Goal: Communication & Community: Answer question/provide support

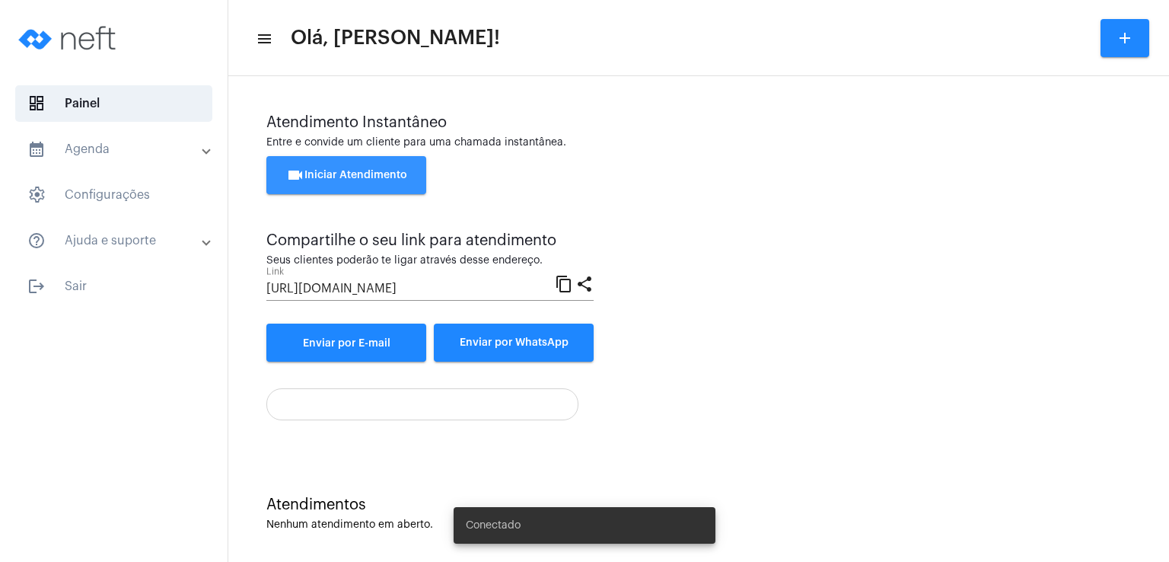
click at [358, 177] on span "videocam Iniciar Atendimento" at bounding box center [346, 175] width 121 height 11
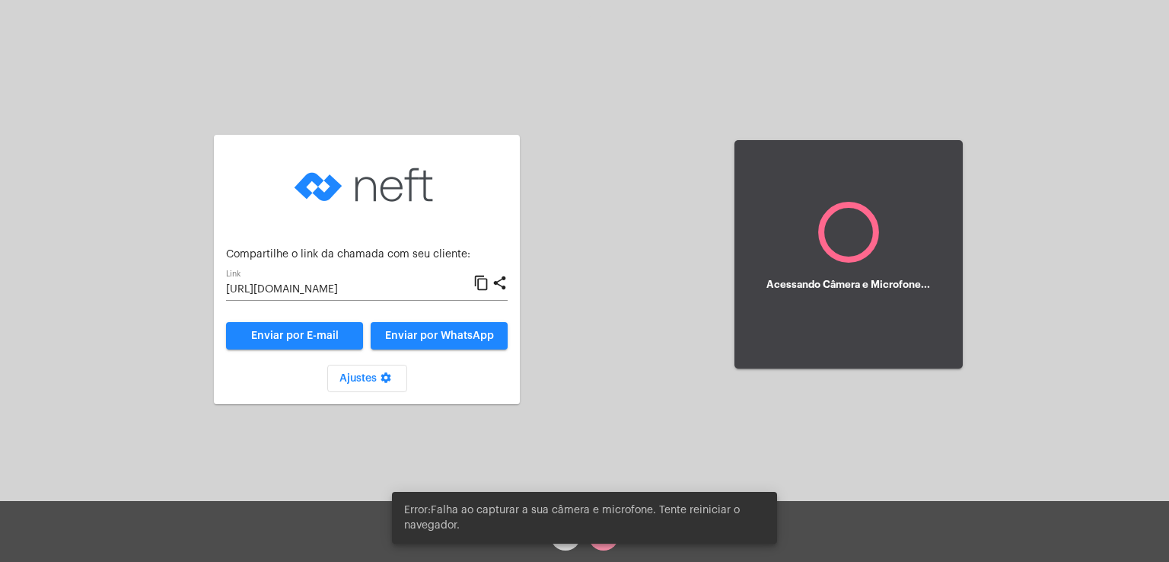
click at [672, 260] on div "Aguardando cliente acessar a chamada Ajustes settings Compartilhe o link da cha…" at bounding box center [585, 252] width 1166 height 501
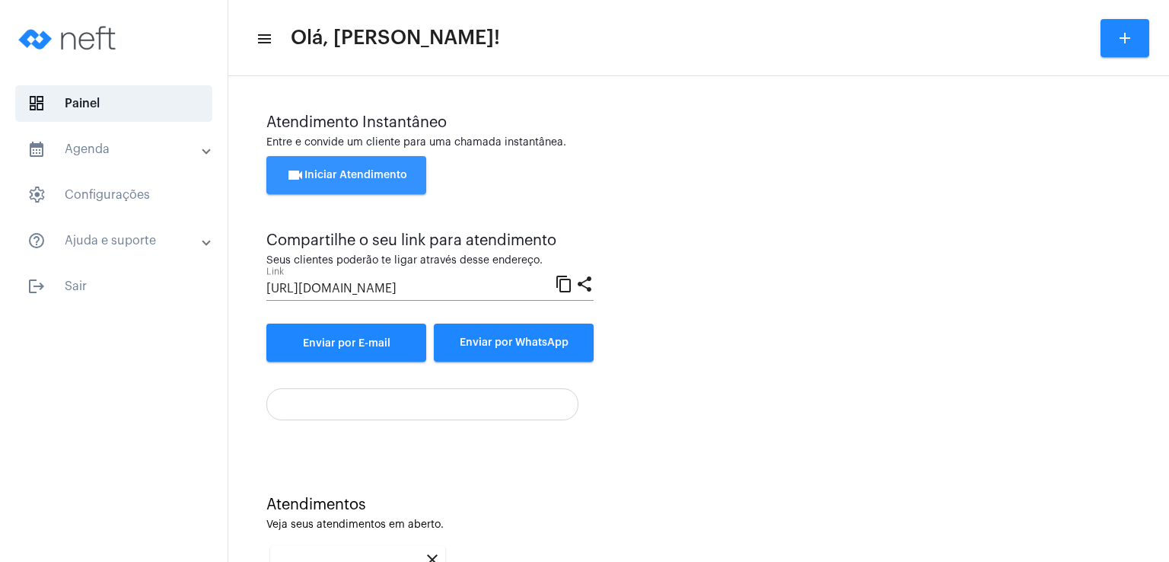
click at [408, 178] on button "videocam Iniciar Atendimento" at bounding box center [346, 175] width 160 height 38
click at [1155, 466] on div "Atendimento Instantâneo Entre e convide um cliente para uma chamada instantânea…" at bounding box center [698, 420] width 941 height 688
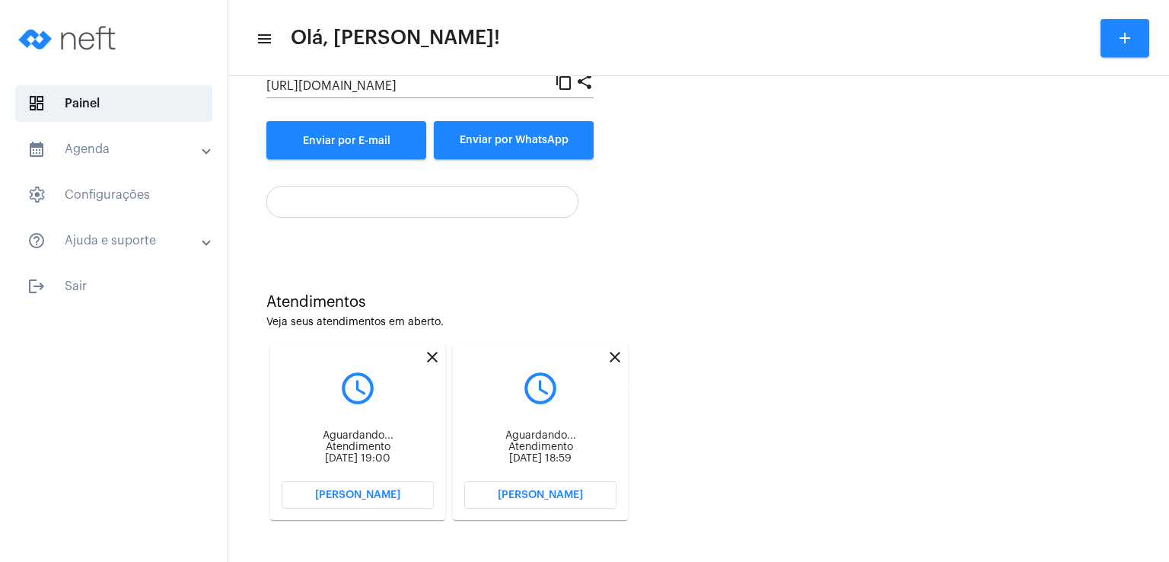
click at [616, 354] on mat-icon "close" at bounding box center [615, 357] width 18 height 18
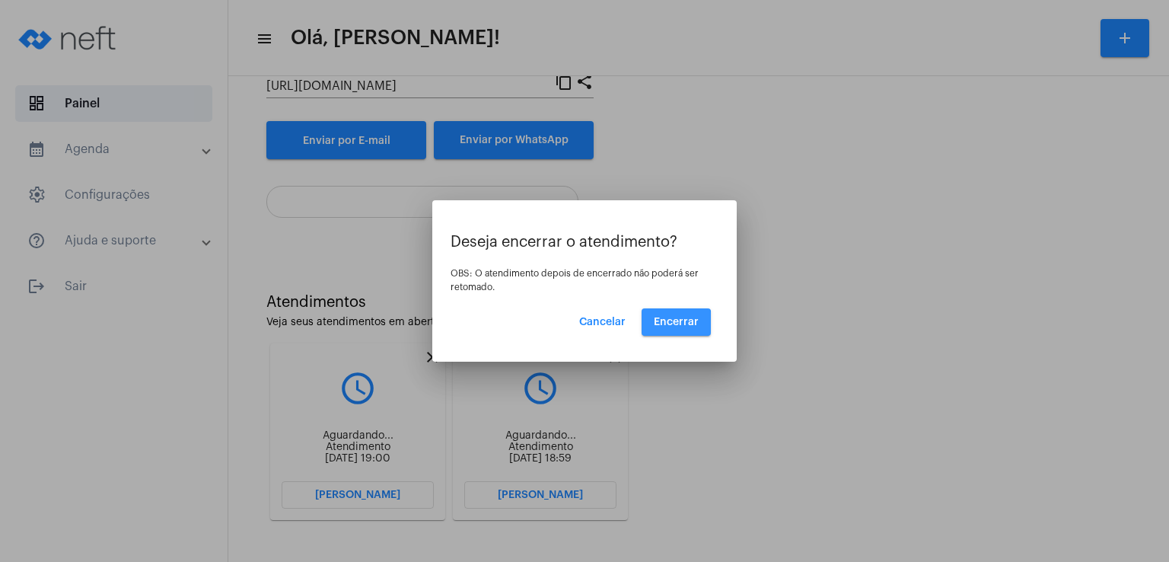
click at [674, 323] on span "Encerrar" at bounding box center [676, 322] width 45 height 11
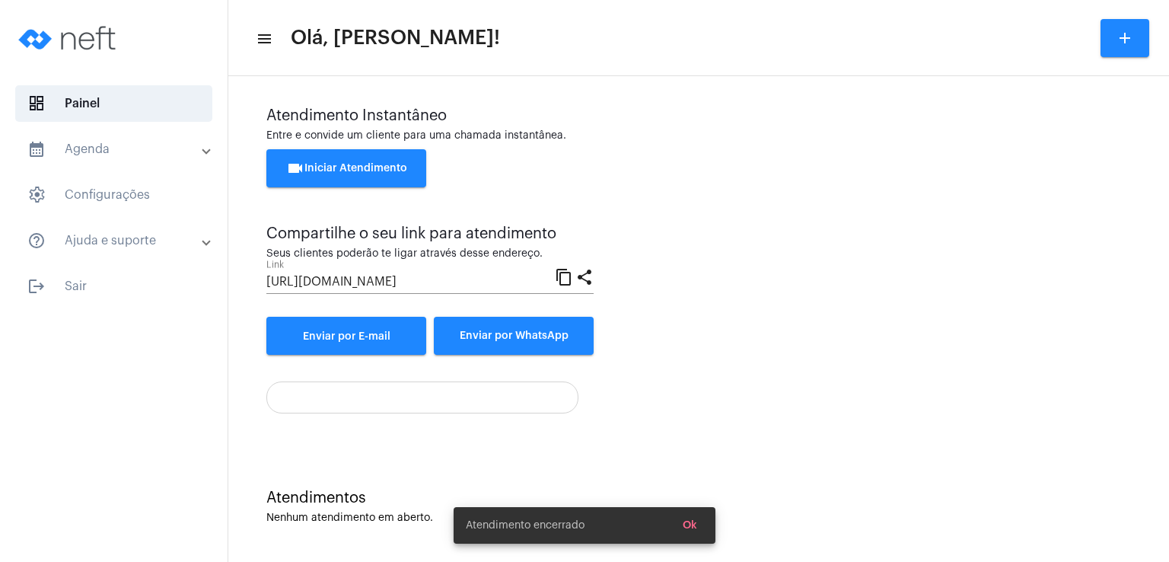
scroll to position [203, 0]
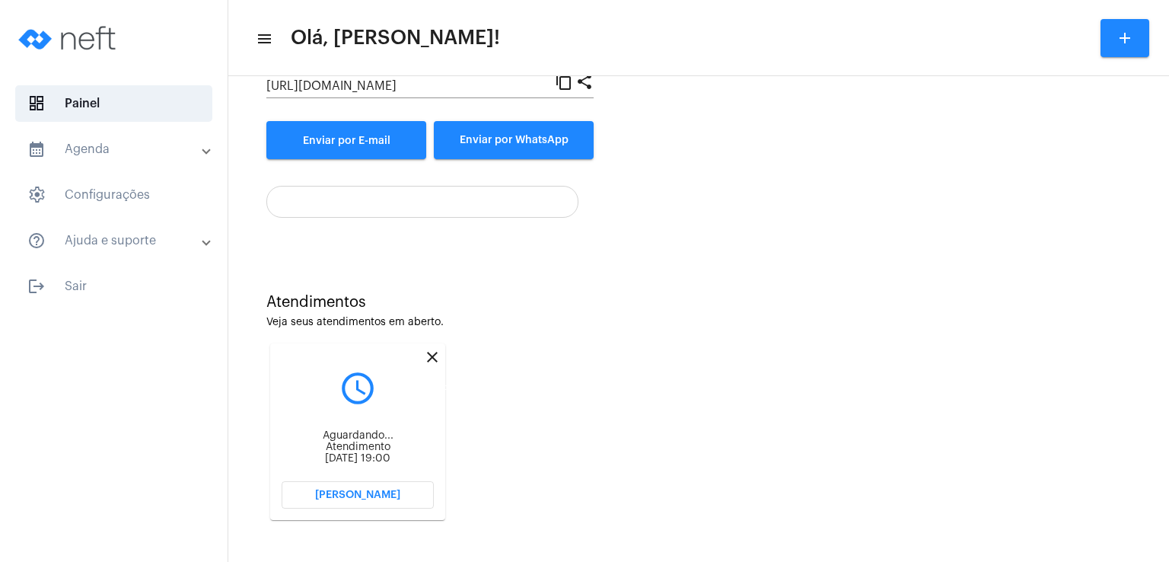
click at [429, 357] on mat-icon "close" at bounding box center [432, 357] width 18 height 18
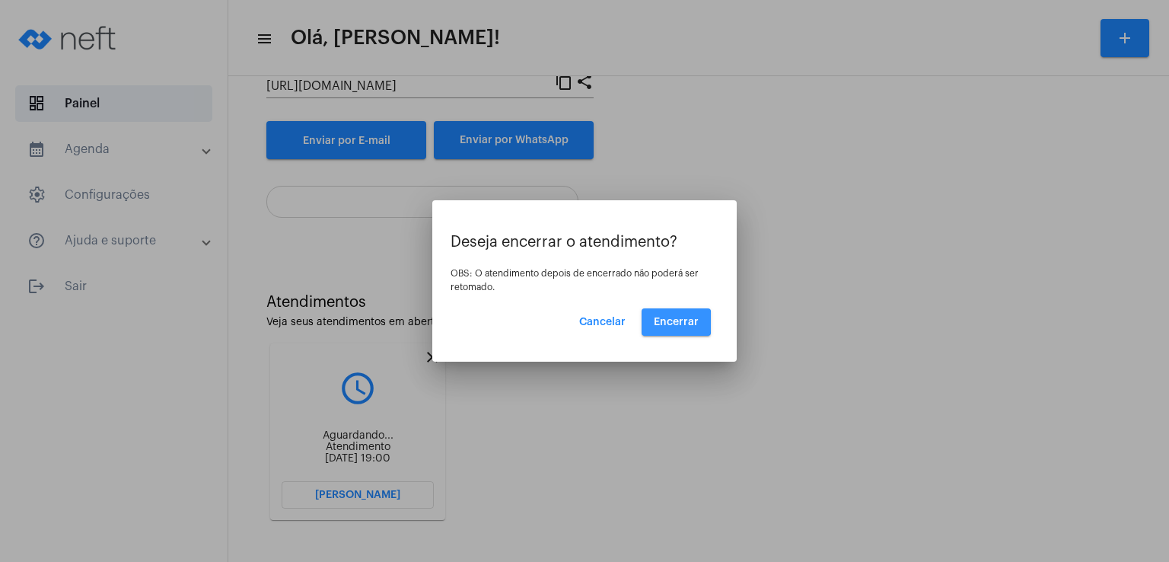
click at [664, 321] on span "Encerrar" at bounding box center [676, 322] width 45 height 11
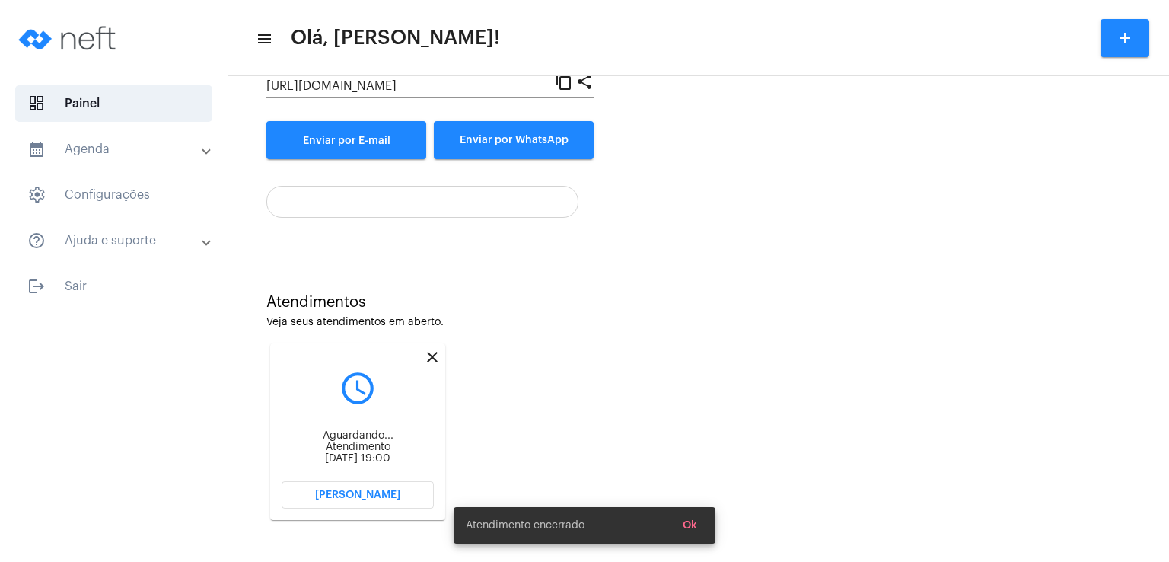
scroll to position [7, 0]
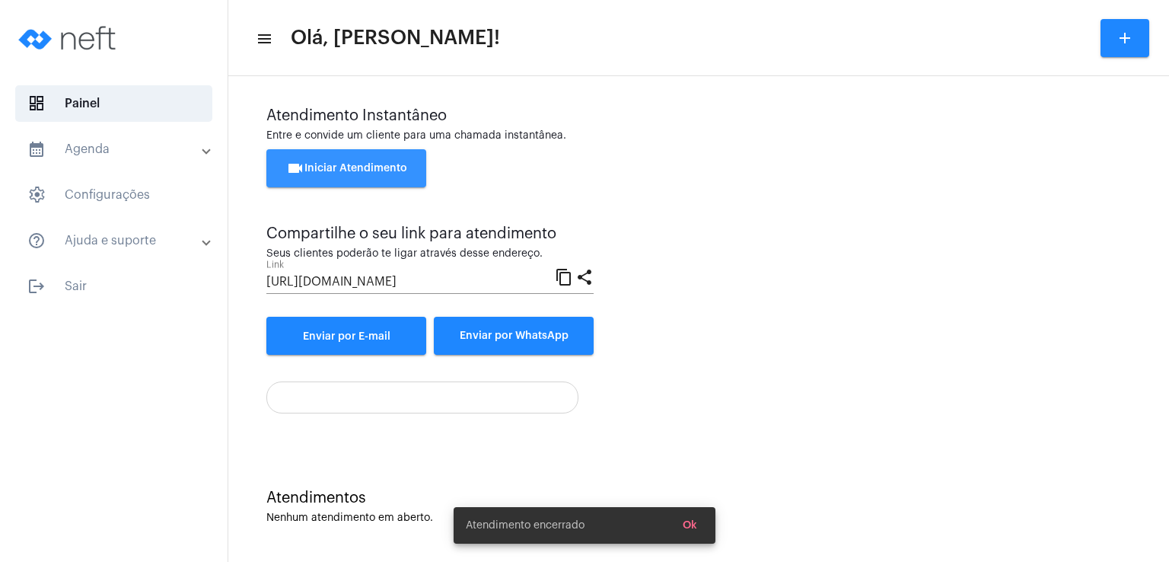
click at [383, 158] on button "videocam Iniciar Atendimento" at bounding box center [346, 168] width 160 height 38
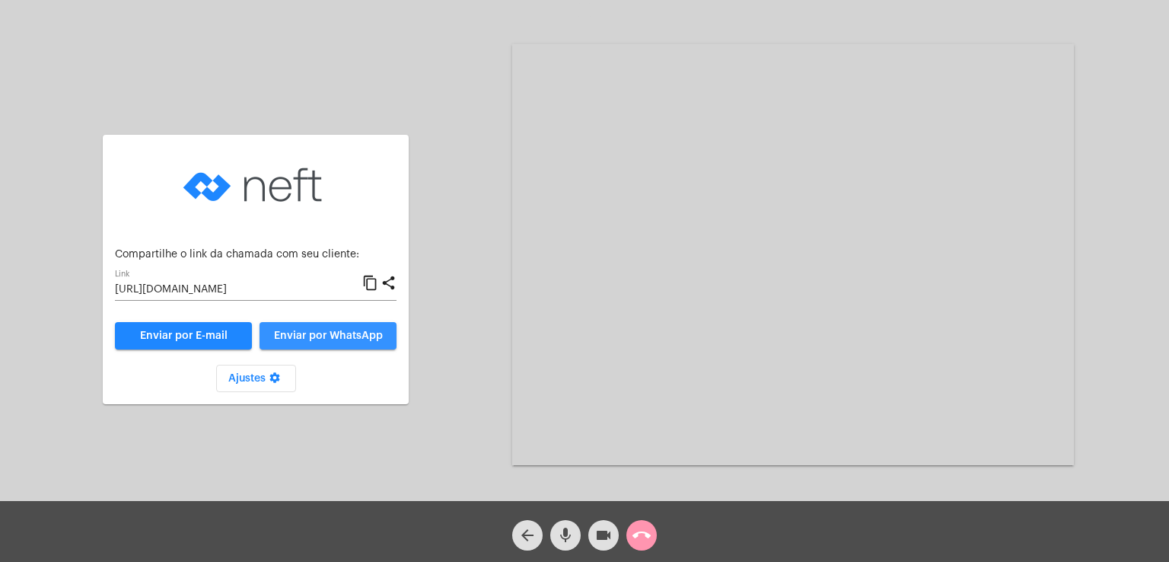
click at [310, 333] on span "Enviar por WhatsApp" at bounding box center [328, 335] width 109 height 11
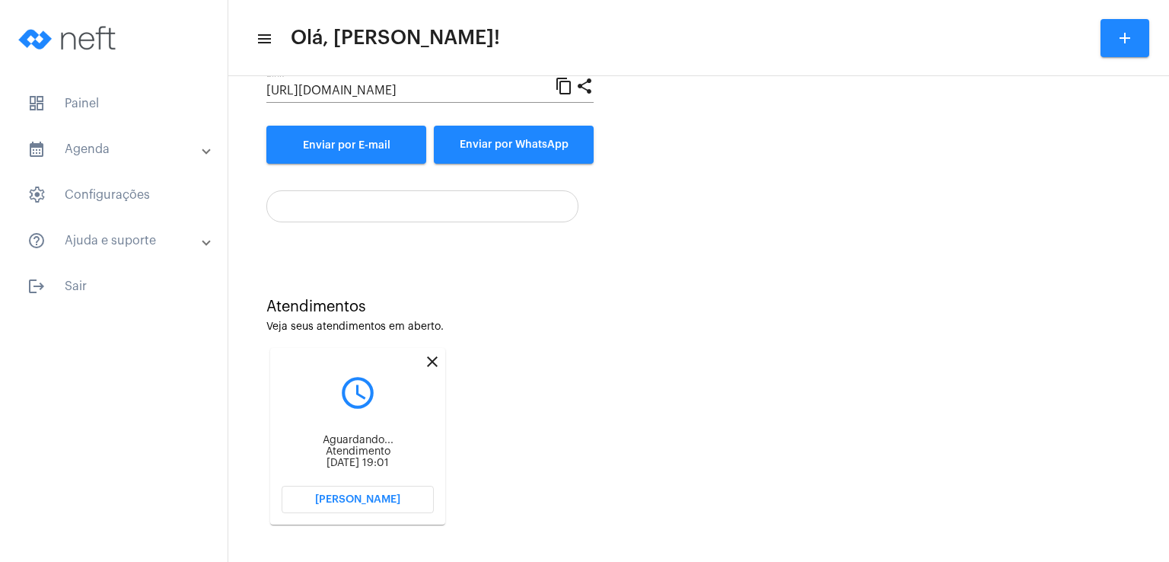
scroll to position [203, 0]
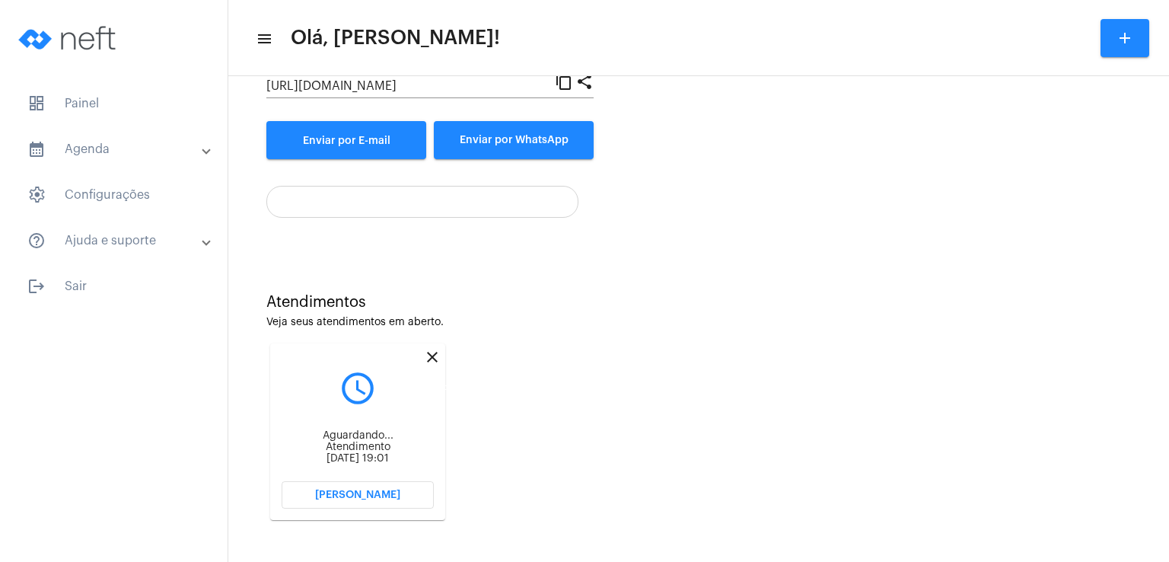
click at [432, 354] on mat-icon "close" at bounding box center [432, 357] width 18 height 18
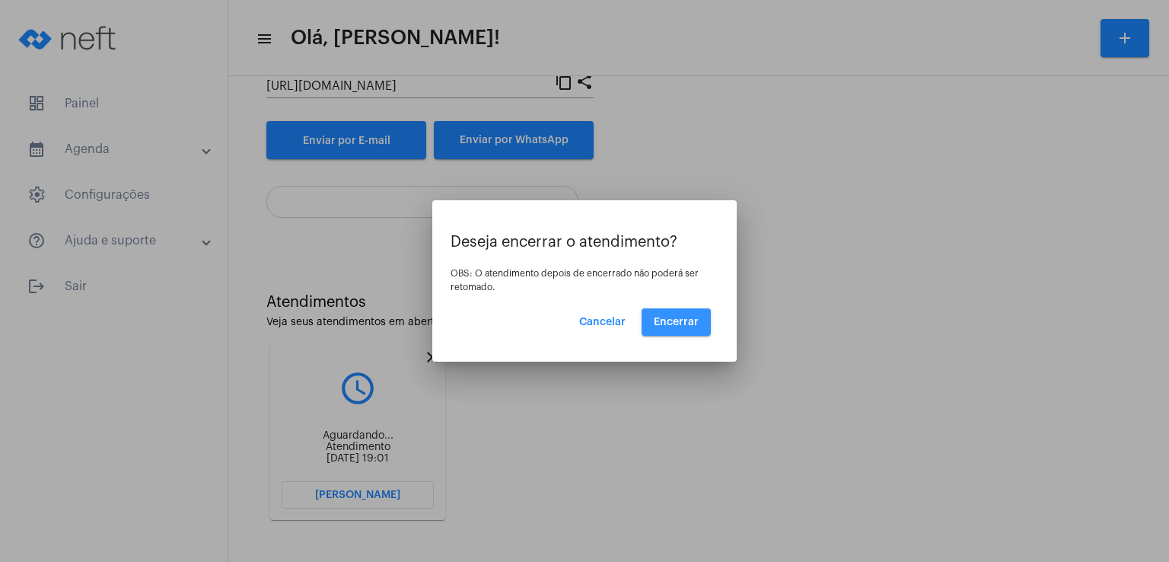
click at [678, 320] on span "Encerrar" at bounding box center [676, 322] width 45 height 11
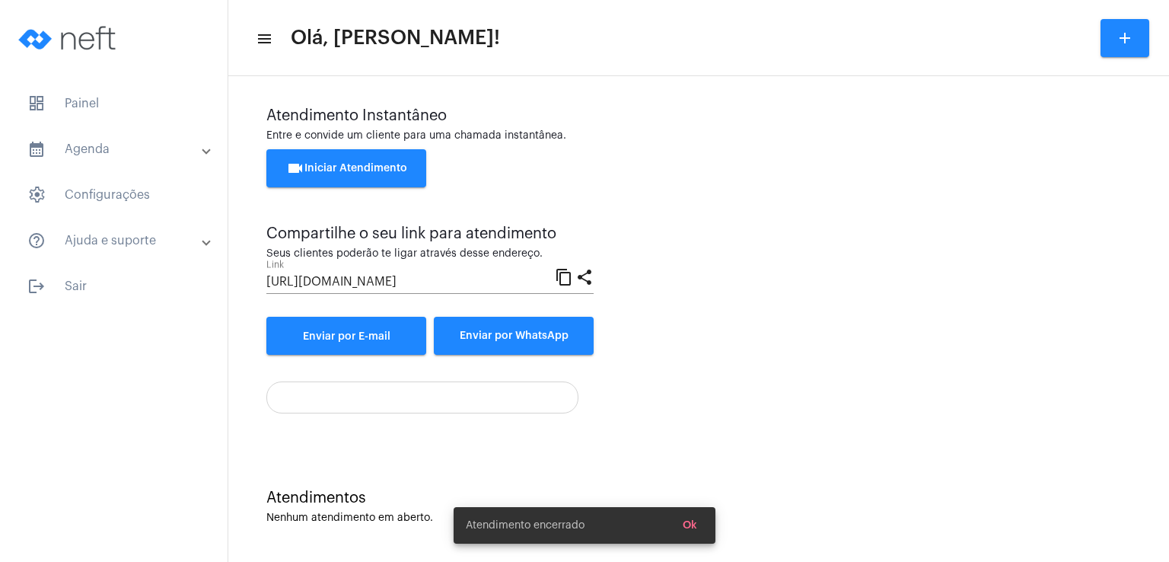
scroll to position [7, 0]
click at [353, 167] on span "videocam Iniciar Atendimento" at bounding box center [346, 168] width 121 height 11
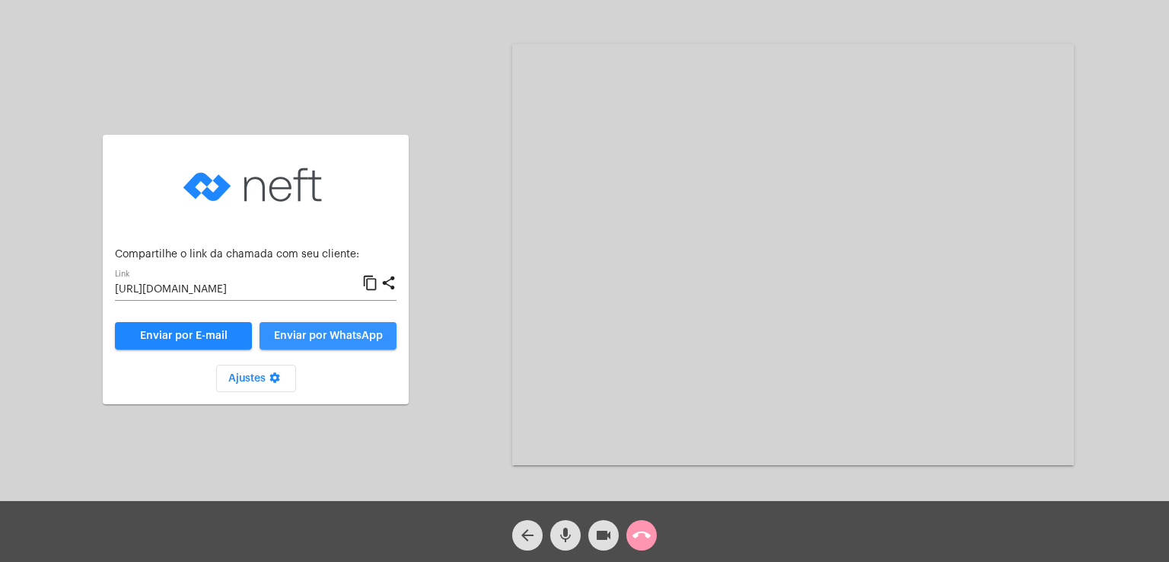
click at [296, 331] on span "Enviar por WhatsApp" at bounding box center [328, 335] width 109 height 11
